Goal: Browse casually

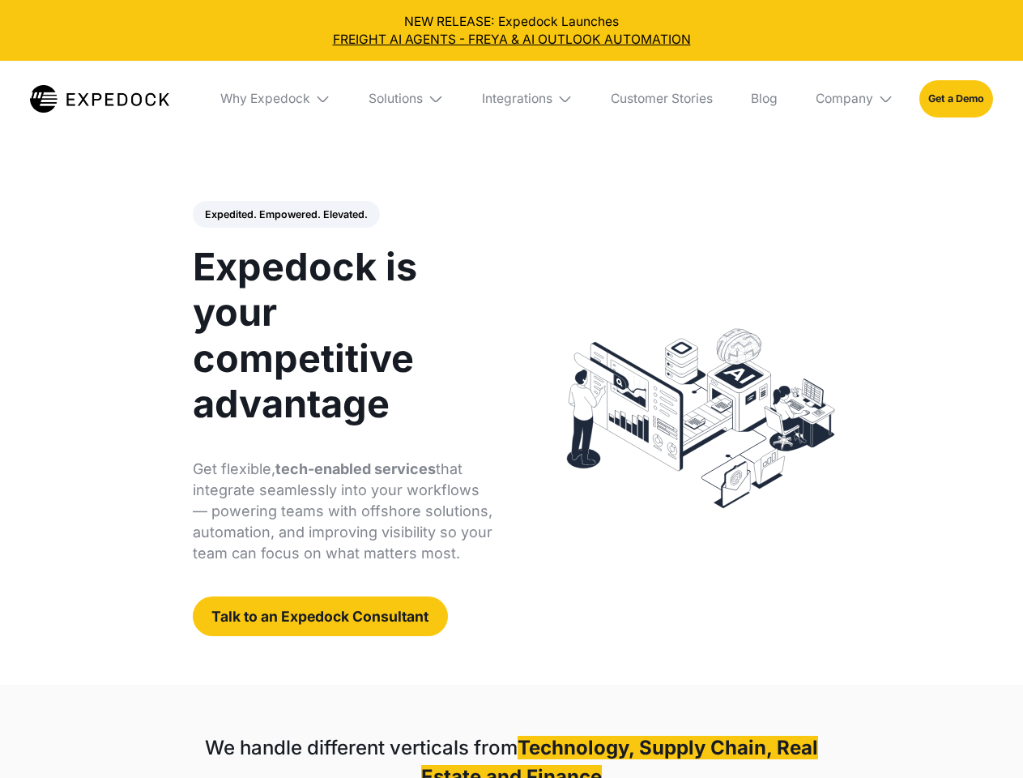
select select
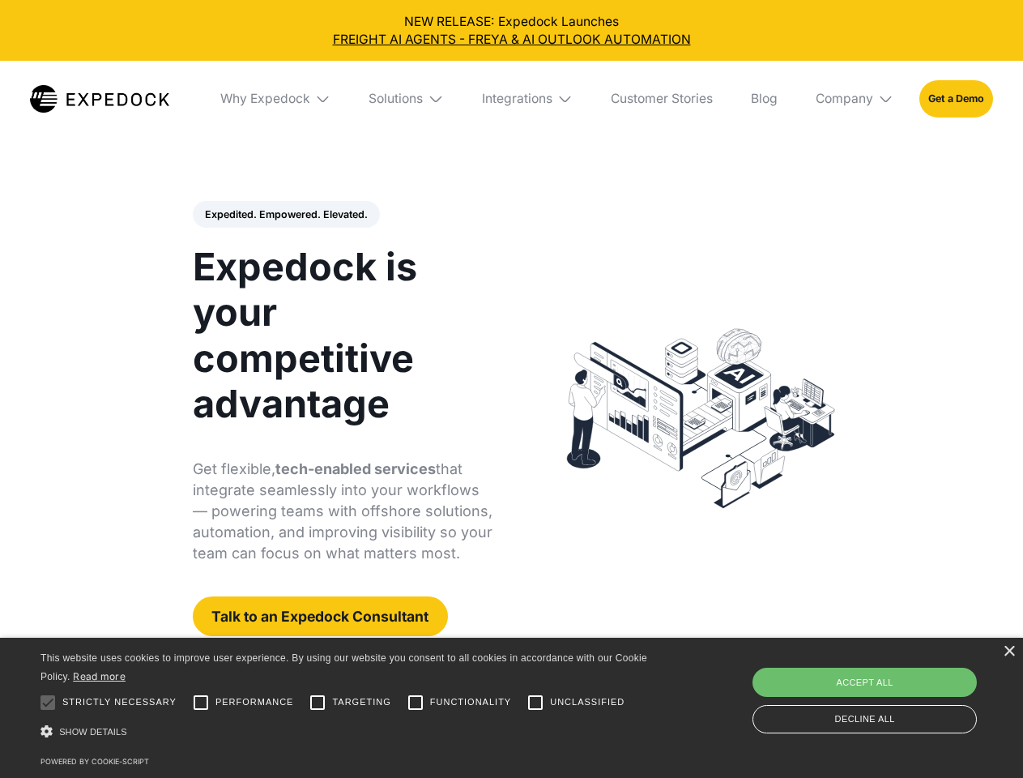
click at [511, 99] on div "Integrations" at bounding box center [517, 99] width 70 height 16
click at [276, 99] on div "Why Expedock" at bounding box center [252, 99] width 90 height 16
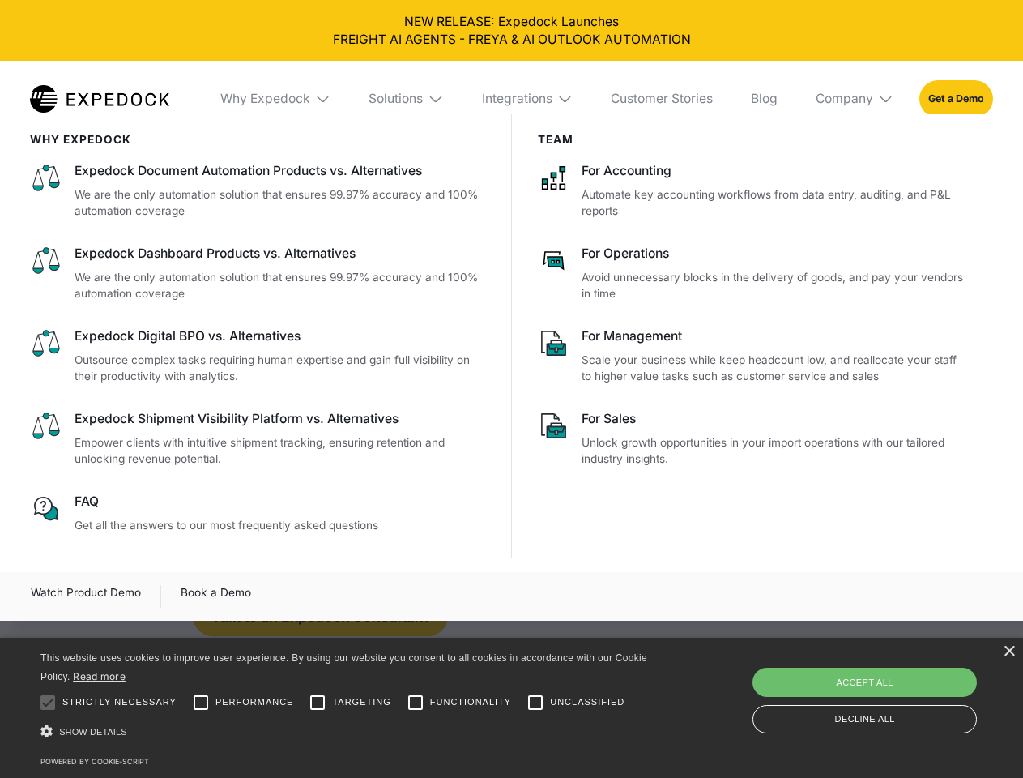
click at [408, 99] on div "Solutions" at bounding box center [396, 99] width 54 height 16
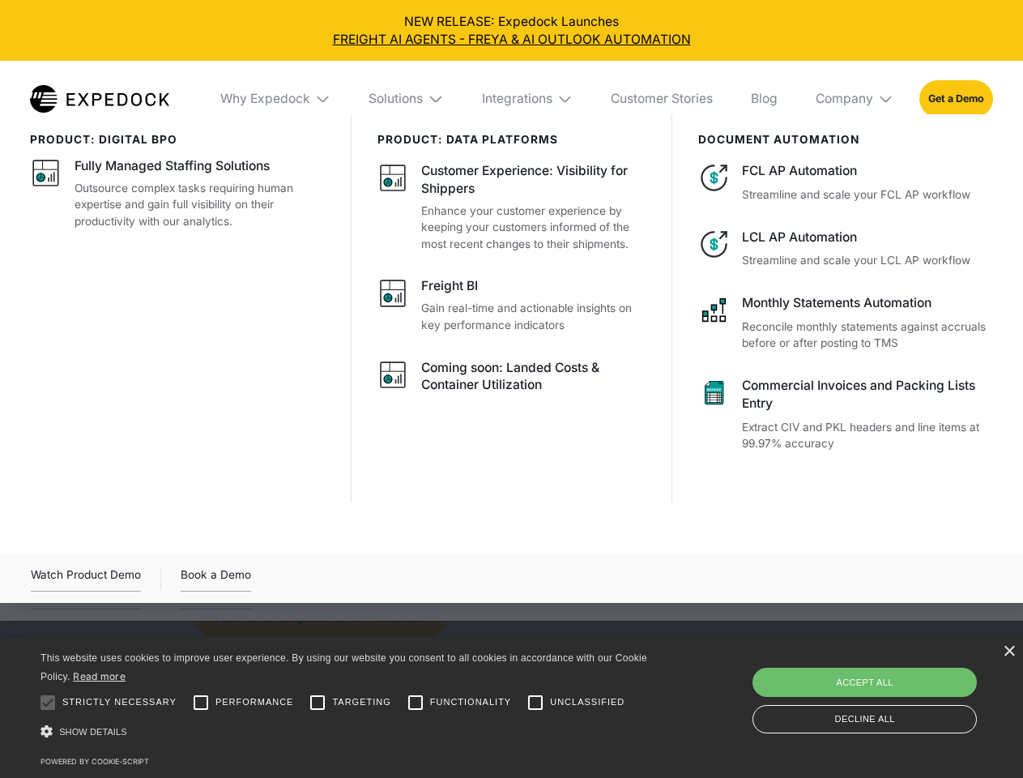
click at [528, 99] on div "Integrations" at bounding box center [517, 99] width 70 height 16
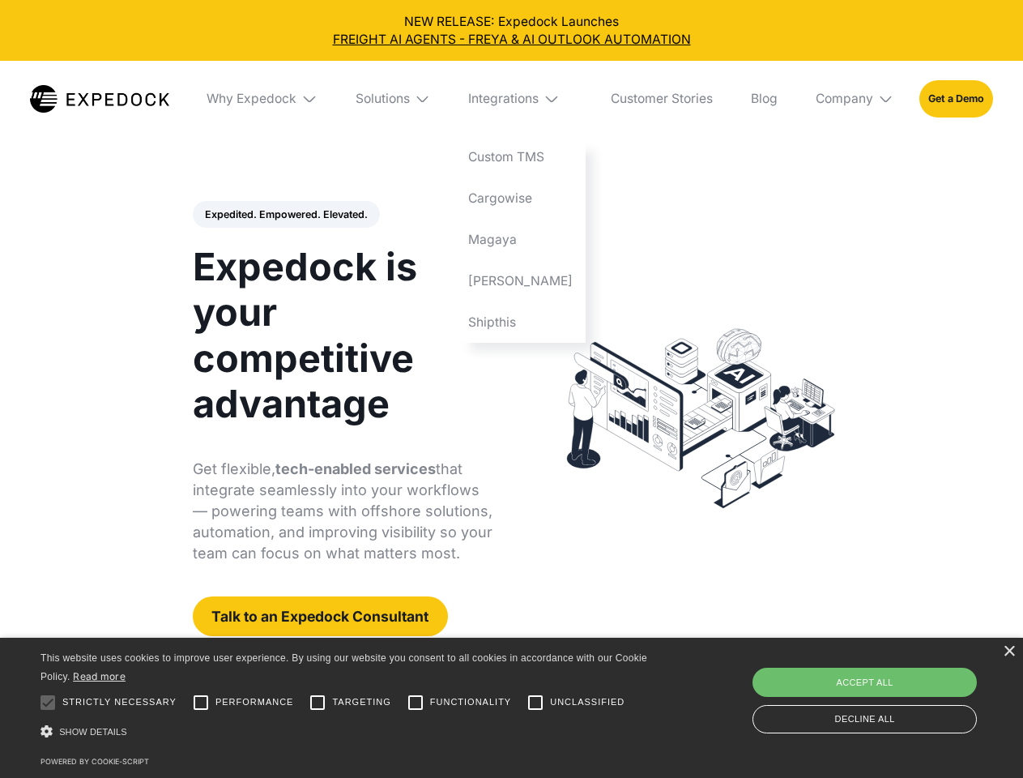
click at [856, 99] on div "Company" at bounding box center [845, 99] width 58 height 16
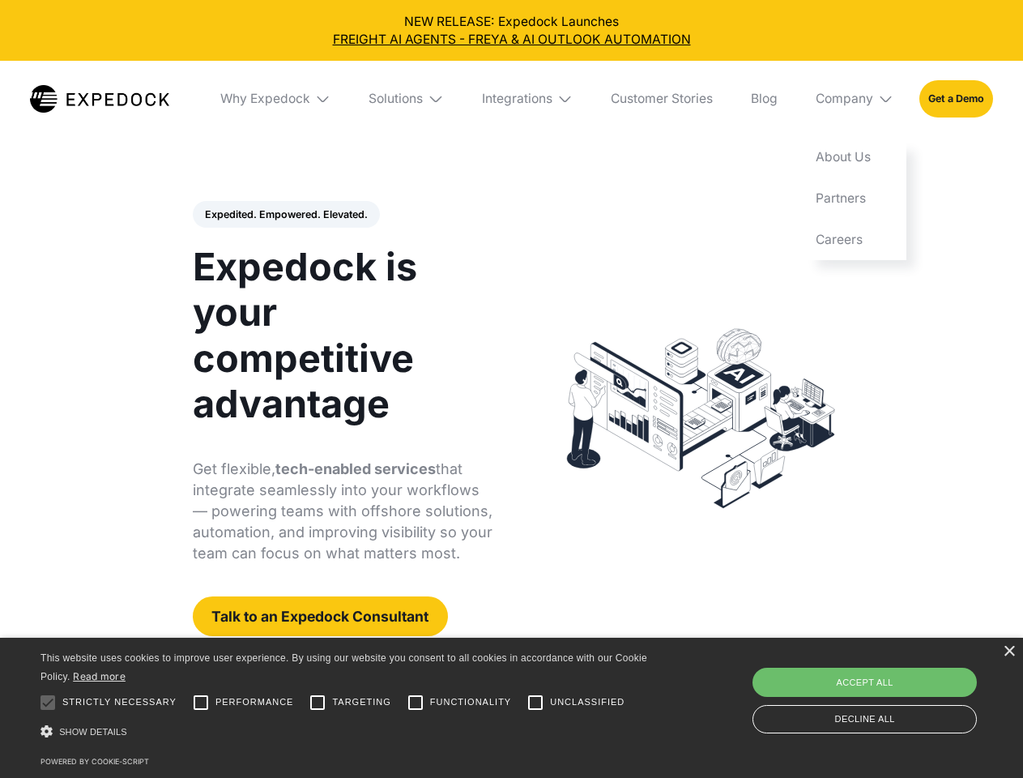
click at [285, 215] on div "Expedited. Empowered. Elevated. Automate Freight Document Extraction at 99.97% …" at bounding box center [343, 419] width 301 height 436
click at [48, 703] on div at bounding box center [48, 702] width 32 height 32
click at [201, 703] on input "Performance" at bounding box center [201, 702] width 32 height 32
checkbox input "true"
click at [318, 703] on input "Targeting" at bounding box center [317, 702] width 32 height 32
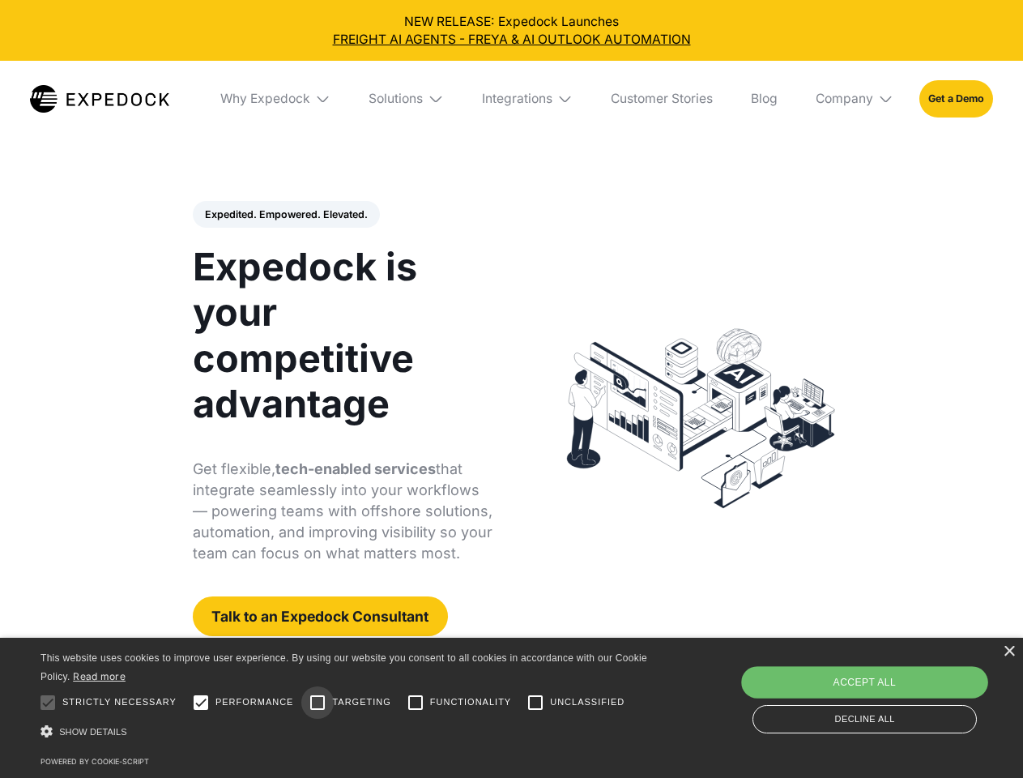
checkbox input "true"
click at [416, 703] on input "Functionality" at bounding box center [415, 702] width 32 height 32
checkbox input "true"
